Goal: Information Seeking & Learning: Learn about a topic

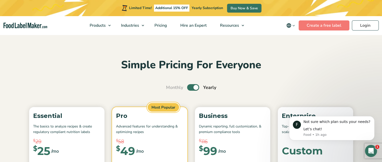
click at [17, 25] on img "main navigation" at bounding box center [26, 26] width 44 height 6
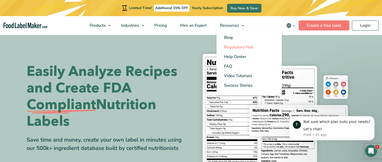
click at [227, 48] on span "Regulatory Hub" at bounding box center [238, 47] width 29 height 6
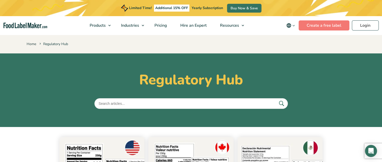
click at [230, 40] on span "Blog" at bounding box center [228, 38] width 9 height 6
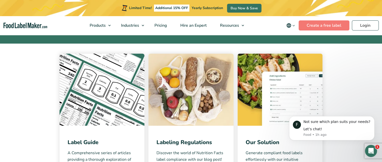
scroll to position [80, 0]
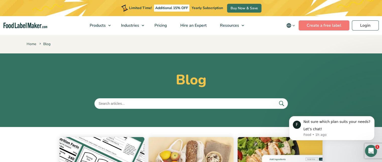
click at [150, 107] on input "text" at bounding box center [190, 103] width 193 height 11
type input "AI"
click at [276, 99] on button "submit" at bounding box center [281, 103] width 11 height 8
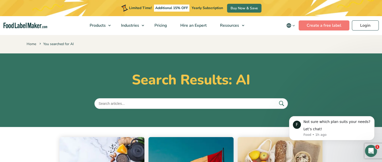
click at [292, 24] on icon "main navigation" at bounding box center [289, 25] width 6 height 6
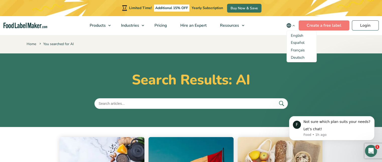
click at [266, 37] on div "Home You searched for AI" at bounding box center [191, 43] width 382 height 19
click at [45, 24] on img "main navigation" at bounding box center [26, 26] width 44 height 6
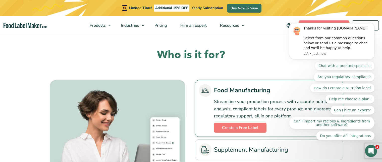
scroll to position [1095, 0]
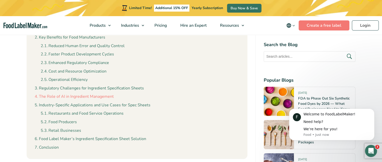
scroll to position [295, 0]
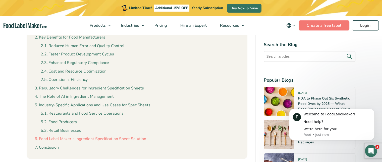
click at [102, 135] on link "Food Label Maker’s Ingredient Specification Sheet Solution" at bounding box center [91, 138] width 112 height 7
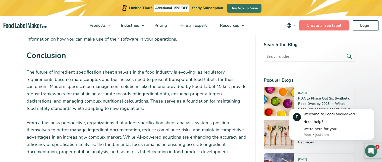
scroll to position [2108, 0]
